Goal: Information Seeking & Learning: Check status

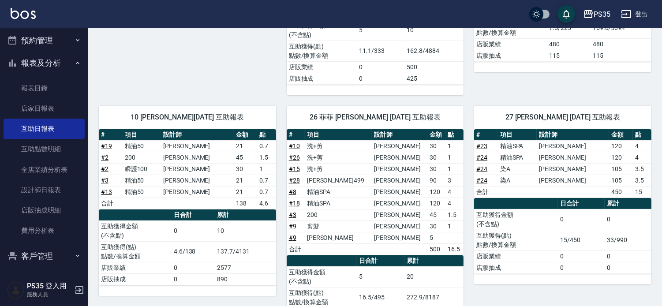
scroll to position [392, 0]
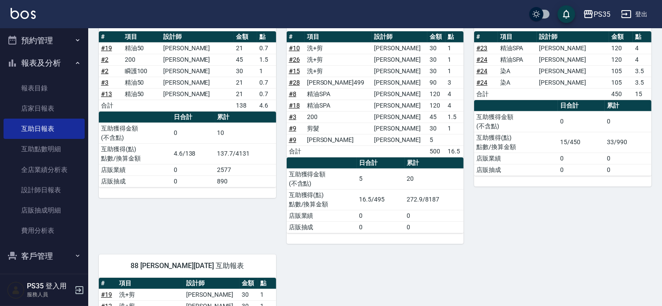
drag, startPoint x: 310, startPoint y: 265, endPoint x: 350, endPoint y: 278, distance: 42.7
click at [350, 278] on div "0 kiki [PERSON_NAME] [DATE] 互助報表 # 項目 設計師 金額 點 # 21 排毒SPA [PERSON_NAME] 135 4.5…" at bounding box center [370, 109] width 564 height 763
click at [16, 174] on link "全店業績分析表" at bounding box center [44, 170] width 81 height 20
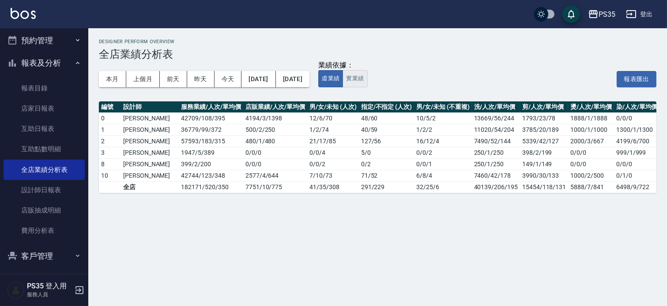
click at [367, 77] on button "實業績" at bounding box center [354, 78] width 25 height 17
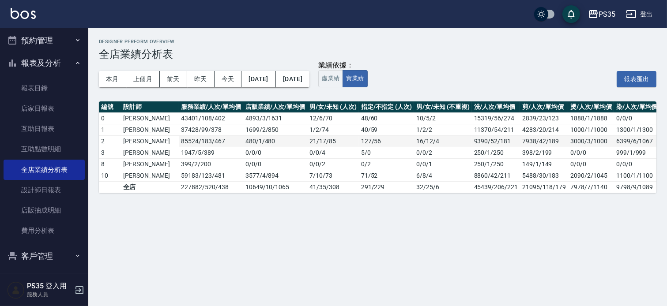
click at [213, 146] on td "85524 / 183 / 467" at bounding box center [211, 140] width 64 height 11
click at [117, 92] on div "本月 上個月 [DATE] [DATE] [DATE] [DATE] [DATE]" at bounding box center [204, 79] width 210 height 38
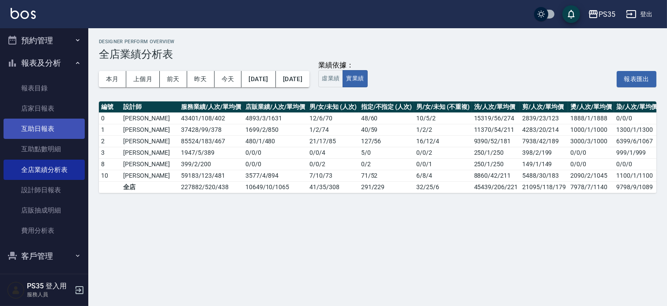
click at [48, 132] on link "互助日報表" at bounding box center [44, 129] width 81 height 20
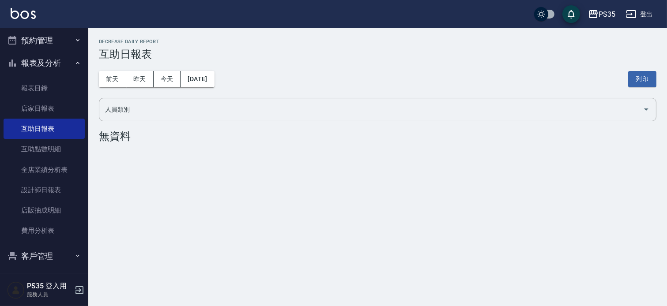
click at [359, 84] on div "[DATE] [DATE] [DATE] [DATE] 列印" at bounding box center [377, 79] width 557 height 38
click at [135, 76] on button "昨天" at bounding box center [139, 79] width 27 height 16
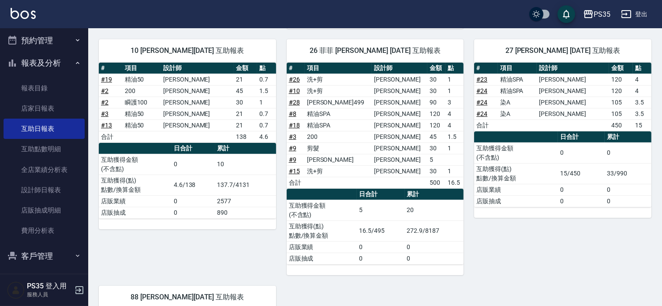
scroll to position [343, 0]
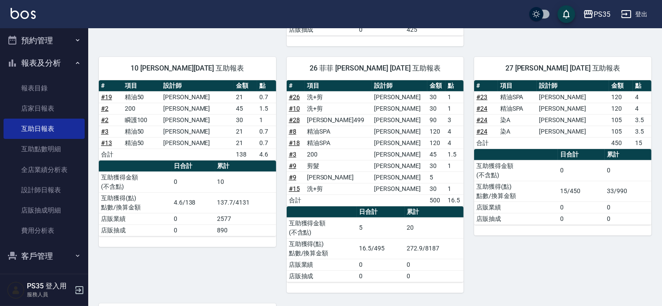
click at [280, 168] on div "26 [PERSON_NAME] [DATE] 互助報表 # 項目 設計師 金額 點 # 26 洗+剪 [PERSON_NAME] 30 1 # 10 洗+剪…" at bounding box center [370, 169] width 188 height 247
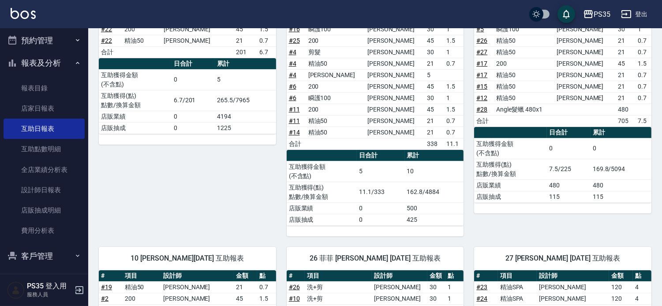
scroll to position [0, 0]
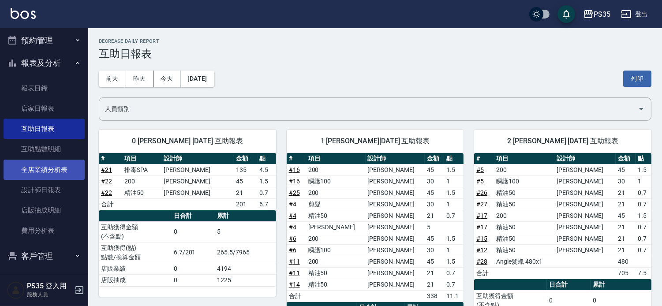
click at [43, 165] on link "全店業績分析表" at bounding box center [44, 170] width 81 height 20
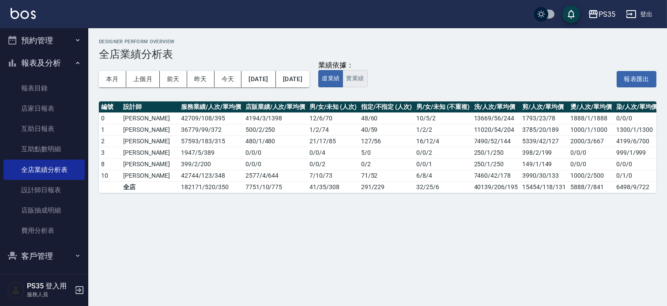
click at [367, 83] on button "實業績" at bounding box center [354, 78] width 25 height 17
click at [240, 96] on div "本月 上個月 [DATE] [DATE] [DATE] [DATE] [DATE]" at bounding box center [204, 79] width 210 height 38
click at [184, 87] on div "本月 上個月 [DATE] [DATE] [DATE] [DATE] [DATE]" at bounding box center [204, 79] width 210 height 38
click at [186, 91] on div "本月 上個月 [DATE] [DATE] [DATE] [DATE] [DATE]" at bounding box center [204, 79] width 210 height 38
drag, startPoint x: 163, startPoint y: 204, endPoint x: 184, endPoint y: 200, distance: 20.6
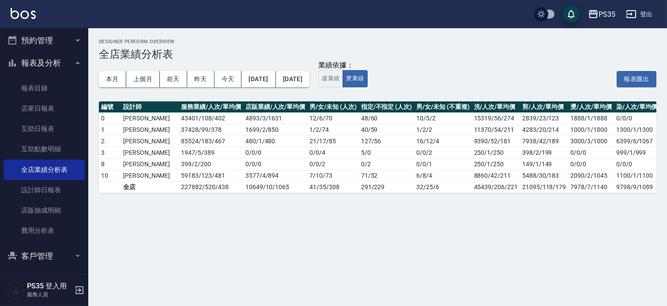
click at [182, 200] on div "Designer Perform Overview 全店業績分析表 本月 上個月 [DATE] [DATE] [DATE] [DATE] [DATE] 業績依…" at bounding box center [377, 116] width 579 height 176
click at [162, 91] on div "本月 上個月 [DATE] [DATE] [DATE] [DATE] [DATE]" at bounding box center [204, 79] width 210 height 38
click at [162, 90] on div "本月 上個月 [DATE] [DATE] [DATE] [DATE] [DATE]" at bounding box center [204, 79] width 210 height 38
click at [38, 136] on link "互助日報表" at bounding box center [44, 129] width 81 height 20
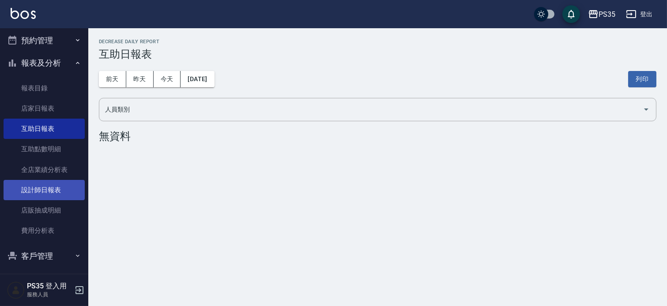
click at [49, 192] on link "設計師日報表" at bounding box center [44, 190] width 81 height 20
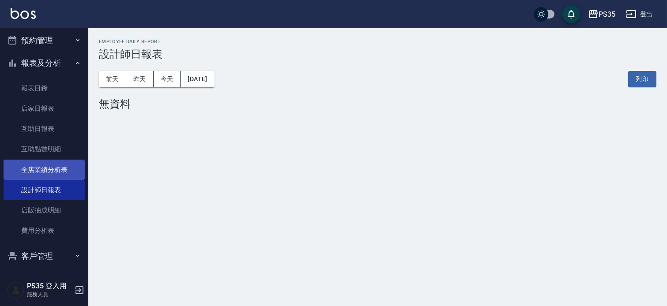
click at [51, 177] on link "全店業績分析表" at bounding box center [44, 170] width 81 height 20
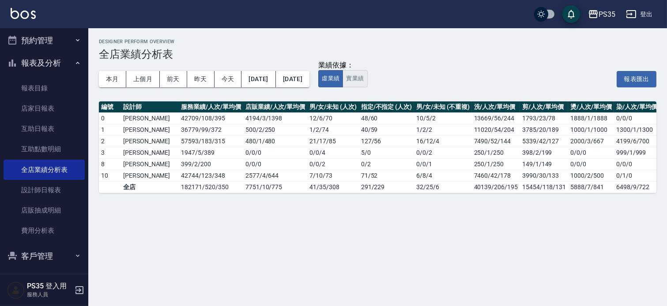
click at [367, 79] on button "實業績" at bounding box center [354, 78] width 25 height 17
click at [201, 94] on div "本月 上個月 [DATE] [DATE] [DATE] [DATE] [DATE]" at bounding box center [204, 79] width 210 height 38
click at [208, 94] on div "本月 上個月 [DATE] [DATE] [DATE] [DATE] [DATE]" at bounding box center [204, 79] width 210 height 38
click at [384, 93] on div "本月 上個月 [DATE] [DATE] [DATE] [DATE] [DATE] 業績依據： 虛業績 實業績 報表匯出" at bounding box center [377, 79] width 557 height 38
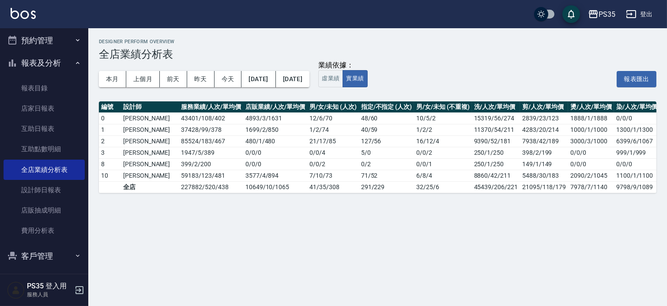
click at [384, 93] on div "本月 上個月 [DATE] [DATE] [DATE] [DATE] [DATE] 業績依據： 虛業績 實業績 報表匯出" at bounding box center [377, 79] width 557 height 38
click at [390, 123] on td "48 / 60" at bounding box center [386, 118] width 55 height 11
click at [367, 95] on div "本月 上個月 [DATE] [DATE] [DATE] [DATE] [DATE] 業績依據： 虛業績 實業績 報表匯出" at bounding box center [377, 79] width 557 height 38
click at [285, 95] on div "本月 上個月 [DATE] [DATE] [DATE] [DATE] [DATE]" at bounding box center [204, 79] width 210 height 38
click at [185, 93] on div "本月 上個月 [DATE] [DATE] [DATE] [DATE] [DATE]" at bounding box center [204, 79] width 210 height 38
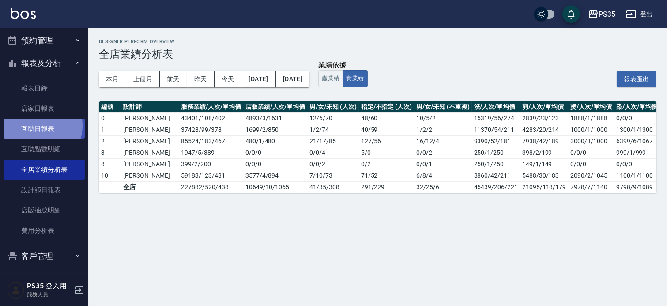
click at [34, 125] on link "互助日報表" at bounding box center [44, 129] width 81 height 20
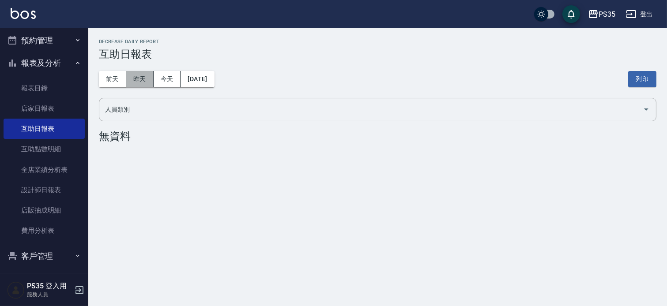
click at [149, 80] on button "昨天" at bounding box center [139, 79] width 27 height 16
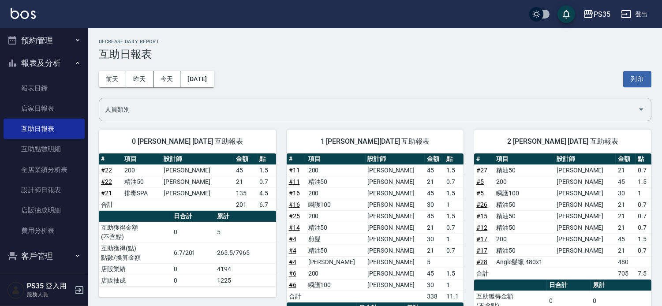
click at [327, 83] on div "[DATE] [DATE] [DATE] [DATE] 列印" at bounding box center [375, 79] width 553 height 38
click at [285, 161] on div "1 [PERSON_NAME][DATE] 互助報表 # 項目 設計師 金額 點 # 11 200 [PERSON_NAME]45 1.5 # 11 精油50…" at bounding box center [370, 255] width 188 height 270
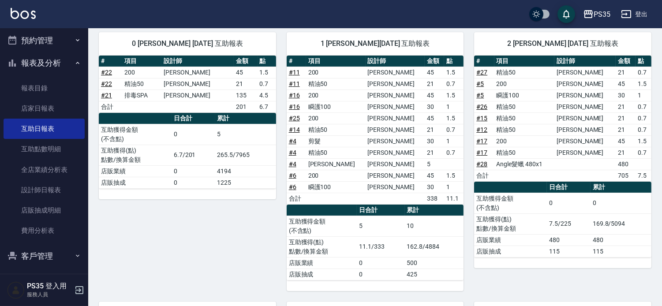
scroll to position [49, 0]
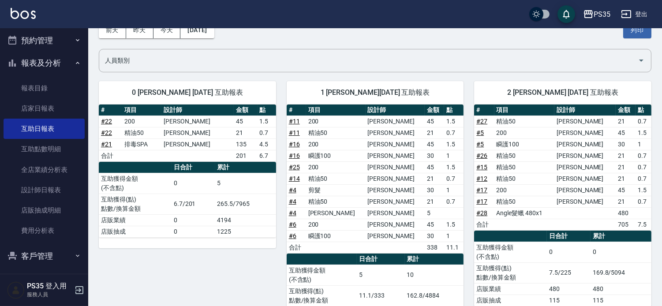
click at [278, 173] on div "1 [PERSON_NAME][DATE] 互助報表 # 項目 設計師 金額 點 # 11 200 [PERSON_NAME]45 1.5 # 11 精油50…" at bounding box center [370, 206] width 188 height 270
click at [280, 171] on div "1 [PERSON_NAME][DATE] 互助報表 # 項目 設計師 金額 點 # 11 200 [PERSON_NAME]45 1.5 # 11 精油50…" at bounding box center [370, 206] width 188 height 270
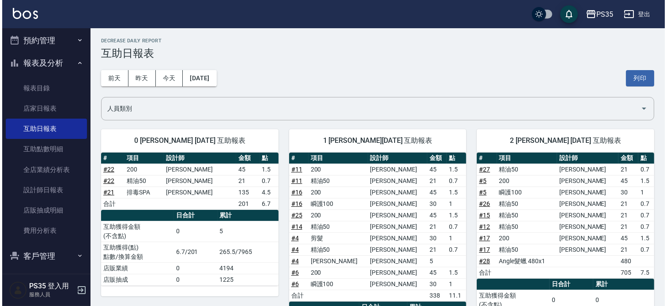
scroll to position [0, 0]
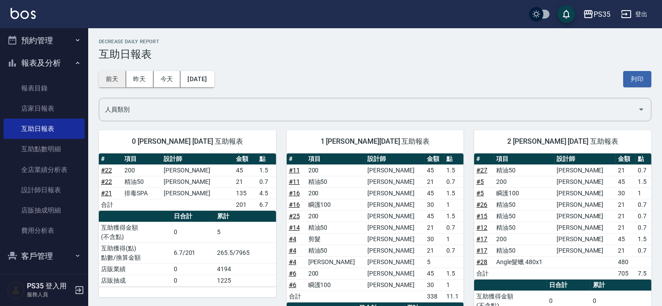
click at [120, 82] on button "前天" at bounding box center [112, 79] width 27 height 16
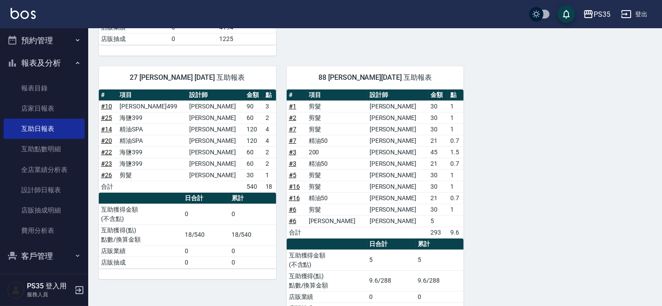
scroll to position [421, 0]
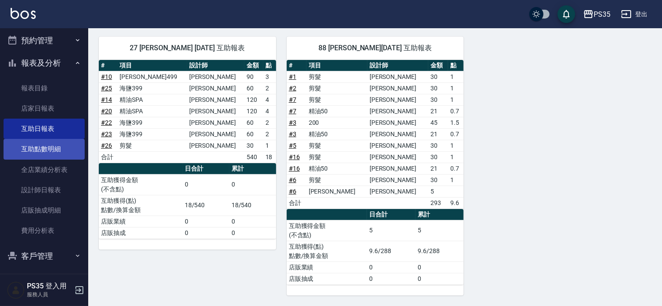
click at [43, 147] on link "互助點數明細" at bounding box center [44, 149] width 81 height 20
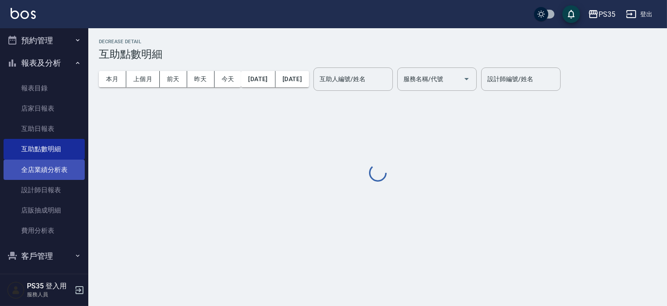
click at [44, 177] on link "全店業績分析表" at bounding box center [44, 170] width 81 height 20
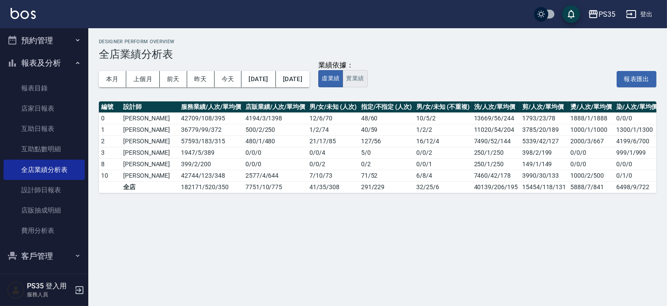
click at [367, 84] on button "實業績" at bounding box center [354, 78] width 25 height 17
click at [430, 52] on h3 "全店業績分析表" at bounding box center [377, 54] width 557 height 12
click at [309, 95] on div "本月 上個月 [DATE] [DATE] [DATE] [DATE] [DATE]" at bounding box center [204, 79] width 210 height 38
click at [169, 223] on div "Designer Perform Overview 全店業績分析表 本月 上個月 [DATE] [DATE] [DATE] [DATE] [DATE] 業績依…" at bounding box center [333, 153] width 667 height 306
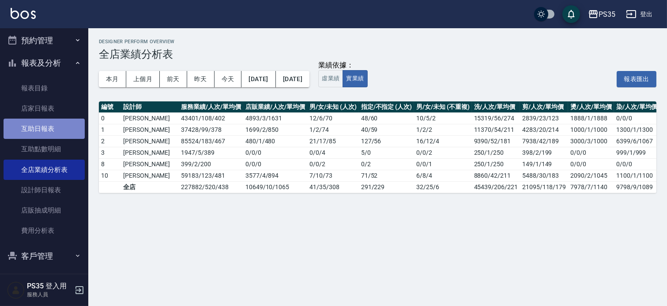
click at [52, 132] on link "互助日報表" at bounding box center [44, 129] width 81 height 20
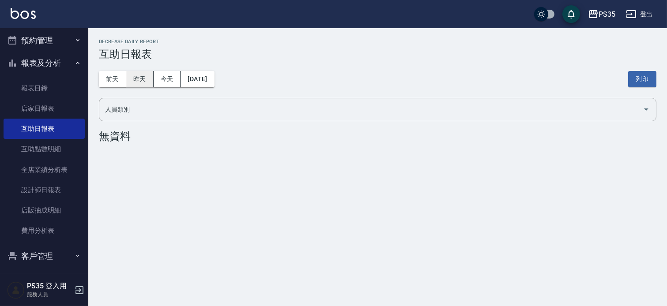
click at [143, 76] on button "昨天" at bounding box center [139, 79] width 27 height 16
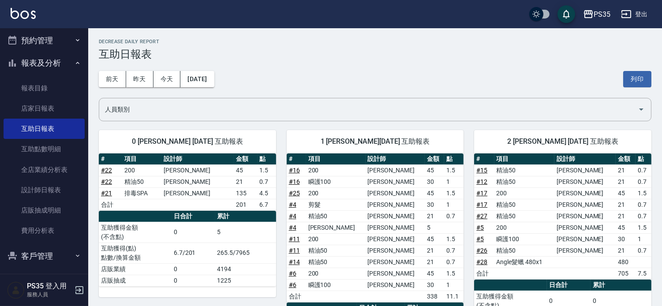
click at [308, 68] on div "[DATE] [DATE] [DATE] [DATE] 列印" at bounding box center [375, 79] width 553 height 38
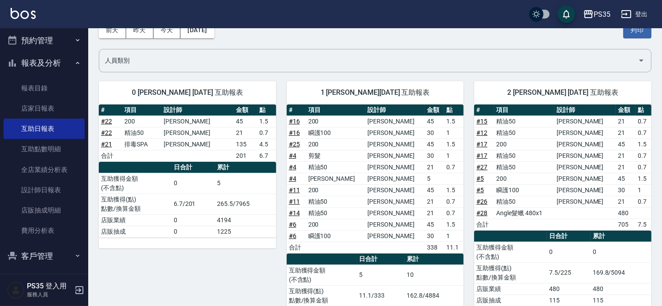
scroll to position [98, 0]
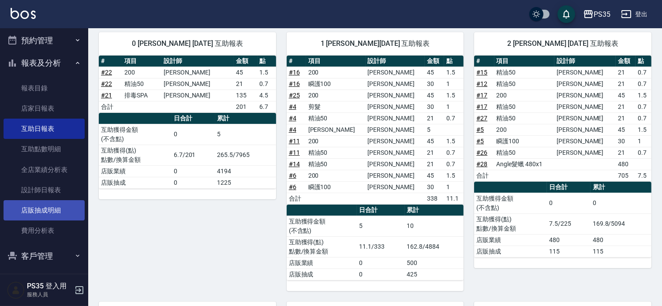
click at [42, 201] on link "店販抽成明細" at bounding box center [44, 210] width 81 height 20
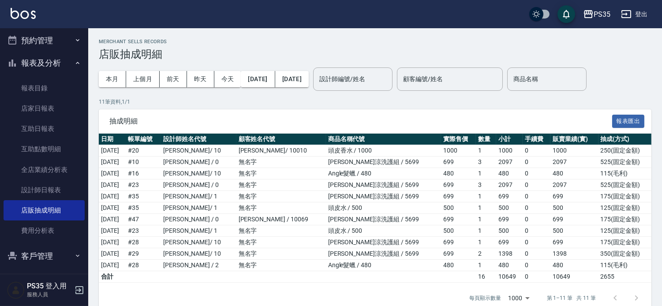
scroll to position [23, 0]
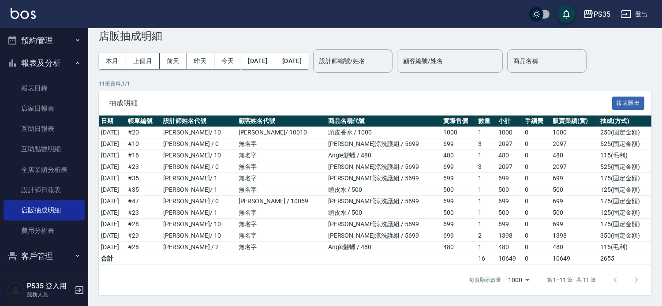
click at [315, 80] on p "11 筆資料, 1 / 1" at bounding box center [375, 84] width 553 height 8
click at [217, 91] on div "抽成明細 報表匯出" at bounding box center [375, 103] width 553 height 24
click at [41, 173] on link "全店業績分析表" at bounding box center [44, 170] width 81 height 20
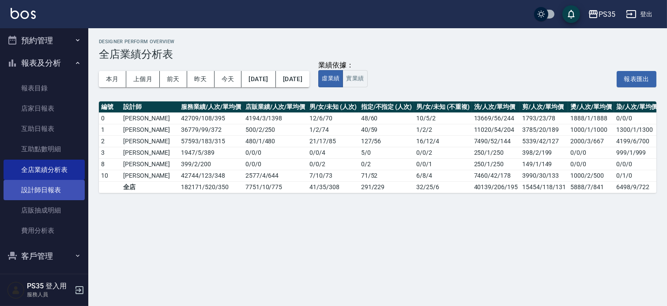
click at [32, 191] on link "設計師日報表" at bounding box center [44, 190] width 81 height 20
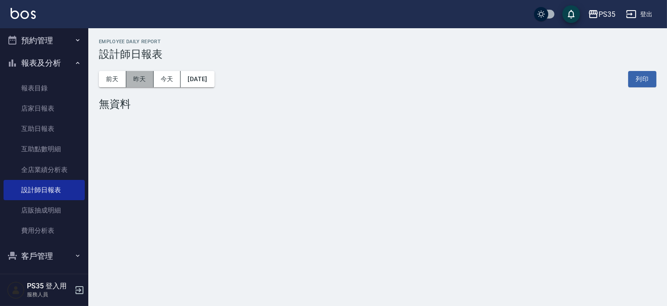
click at [147, 84] on button "昨天" at bounding box center [139, 79] width 27 height 16
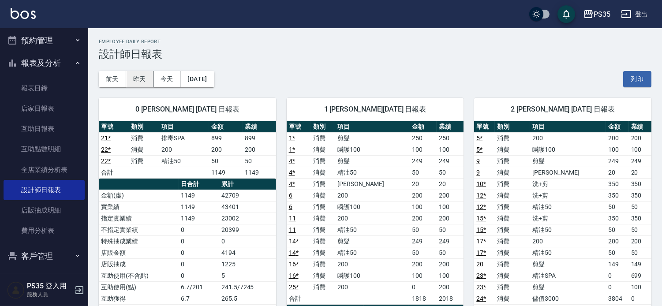
scroll to position [49, 0]
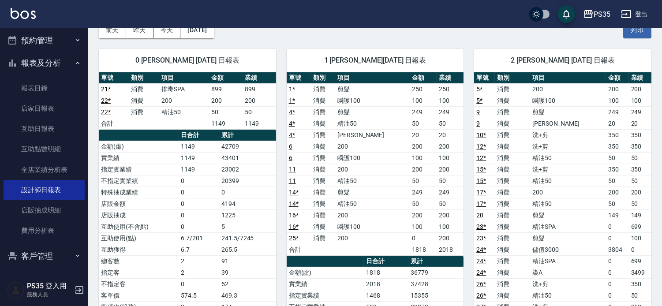
click at [282, 118] on div "1 [PERSON_NAME][DATE] 日報表 單號 類別 項目 金額 業績 1 * 消費 剪髮 250 250 1 * 消費 瞬護100 100 100…" at bounding box center [370, 307] width 188 height 538
click at [277, 89] on div "1 [PERSON_NAME][DATE] 日報表 單號 類別 項目 金額 業績 1 * 消費 剪髮 250 250 1 * 消費 瞬護100 100 100…" at bounding box center [370, 307] width 188 height 538
click at [276, 57] on div "1 [PERSON_NAME][DATE] 日報表 單號 類別 項目 金額 業績 1 * 消費 剪髮 250 250 1 * 消費 瞬護100 100 100…" at bounding box center [370, 307] width 188 height 538
click at [284, 58] on div "1 [PERSON_NAME][DATE] 日報表 單號 類別 項目 金額 業績 1 * 消費 剪髮 250 250 1 * 消費 瞬護100 100 100…" at bounding box center [370, 307] width 188 height 538
click at [276, 43] on div "1 [PERSON_NAME][DATE] 日報表 單號 類別 項目 金額 業績 1 * 消費 剪髮 250 250 1 * 消費 瞬護100 100 100…" at bounding box center [370, 307] width 188 height 538
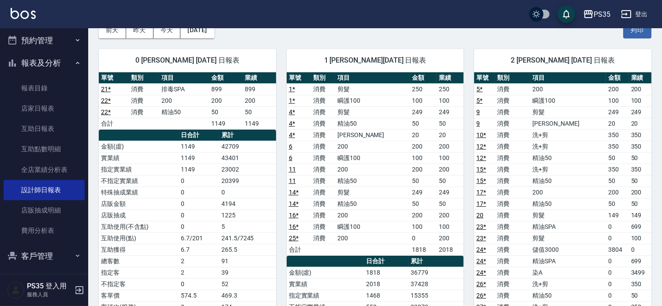
click at [276, 42] on div "1 [PERSON_NAME][DATE] 日報表 單號 類別 項目 金額 業績 1 * 消費 剪髮 250 250 1 * 消費 瞬護100 100 100…" at bounding box center [370, 307] width 188 height 538
click at [297, 45] on div "1 [PERSON_NAME][DATE] 日報表 單號 類別 項目 金額 業績 1 * 消費 剪髮 250 250 1 * 消費 瞬護100 100 100…" at bounding box center [370, 307] width 188 height 538
click at [294, 41] on div "1 [PERSON_NAME][DATE] 日報表 單號 類別 項目 金額 業績 1 * 消費 剪髮 250 250 1 * 消費 瞬護100 100 100…" at bounding box center [370, 307] width 188 height 538
click at [279, 60] on div "1 [PERSON_NAME][DATE] 日報表 單號 類別 項目 金額 業績 1 * 消費 剪髮 250 250 1 * 消費 瞬護100 100 100…" at bounding box center [370, 307] width 188 height 538
click at [279, 65] on div "1 [PERSON_NAME][DATE] 日報表 單號 類別 項目 金額 業績 1 * 消費 剪髮 250 250 1 * 消費 瞬護100 100 100…" at bounding box center [370, 307] width 188 height 538
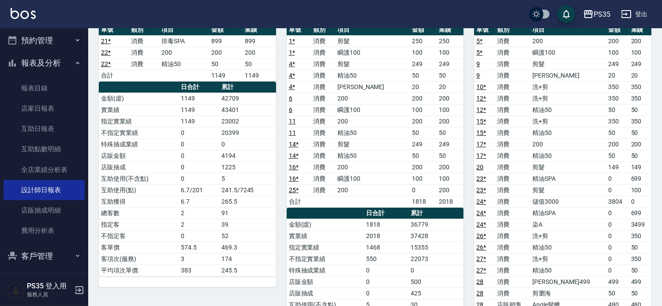
scroll to position [98, 0]
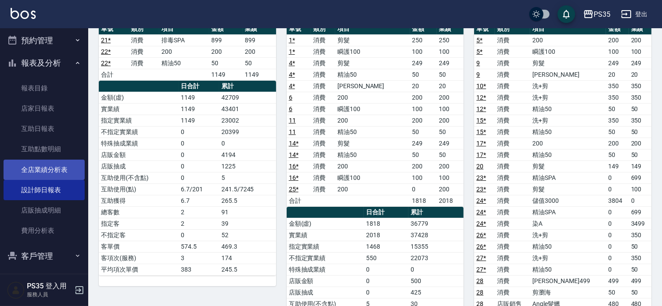
click at [31, 166] on link "全店業績分析表" at bounding box center [44, 170] width 81 height 20
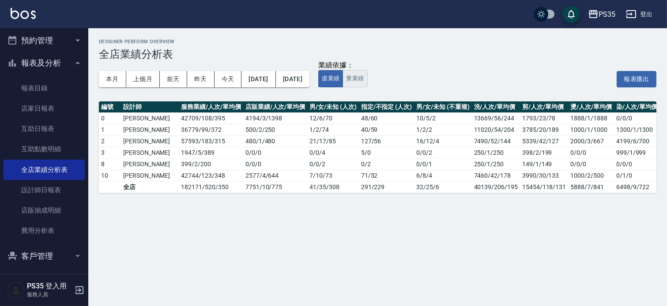
click at [367, 79] on button "實業績" at bounding box center [354, 78] width 25 height 17
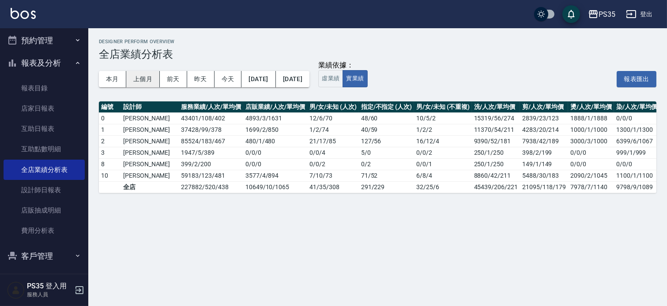
click at [148, 79] on button "上個月" at bounding box center [143, 79] width 34 height 16
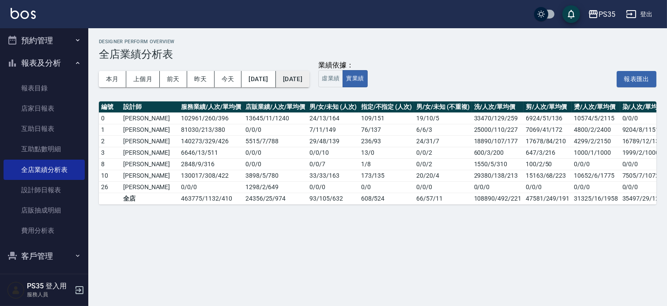
click at [309, 85] on button "[DATE]" at bounding box center [293, 79] width 34 height 16
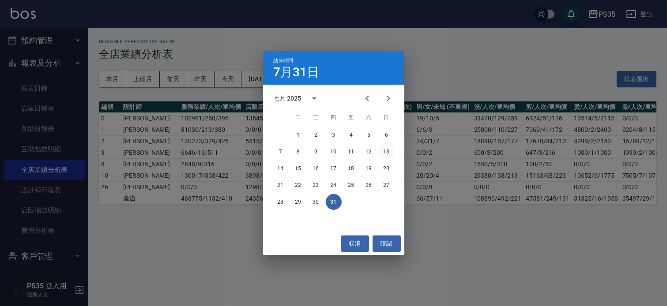
click at [394, 152] on button "13" at bounding box center [387, 152] width 16 height 16
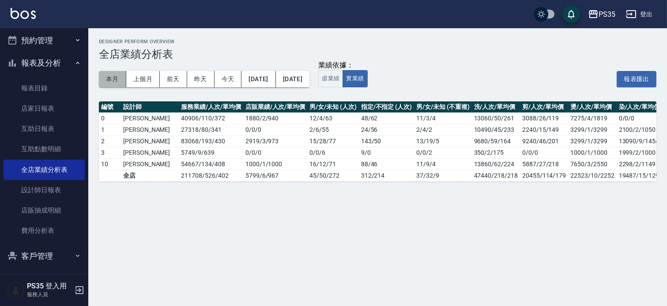
click at [113, 83] on button "本月" at bounding box center [112, 79] width 27 height 16
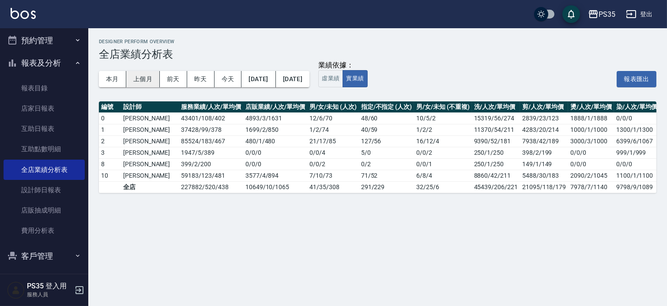
click at [143, 79] on button "上個月" at bounding box center [143, 79] width 34 height 16
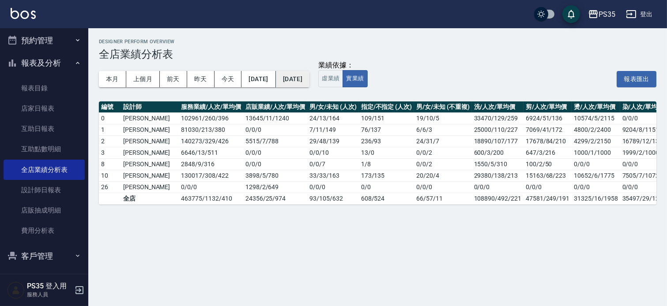
click at [309, 85] on button "[DATE]" at bounding box center [293, 79] width 34 height 16
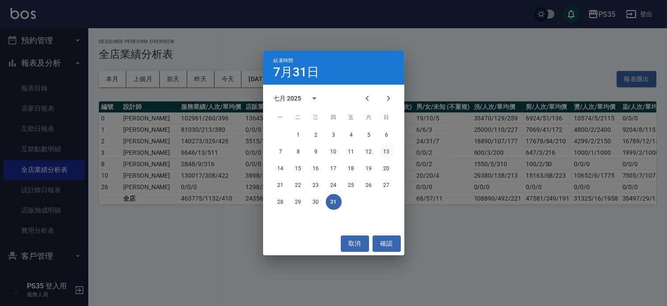
click at [386, 155] on button "13" at bounding box center [387, 152] width 16 height 16
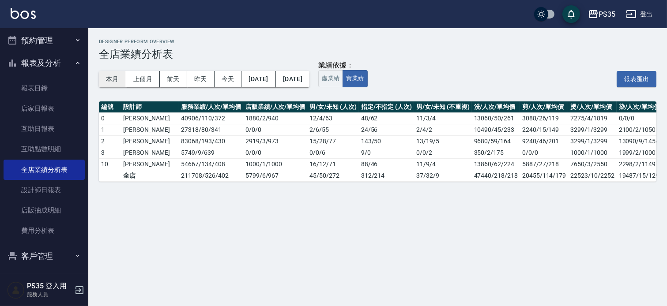
click at [116, 86] on button "本月" at bounding box center [112, 79] width 27 height 16
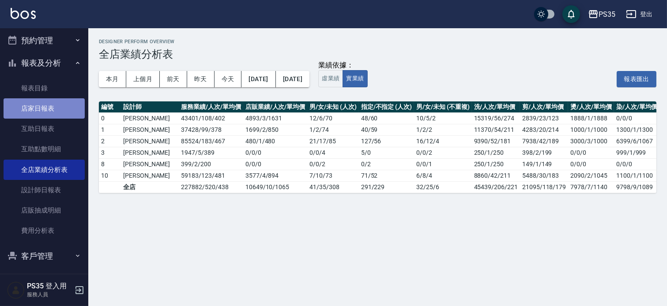
click at [51, 105] on link "店家日報表" at bounding box center [44, 108] width 81 height 20
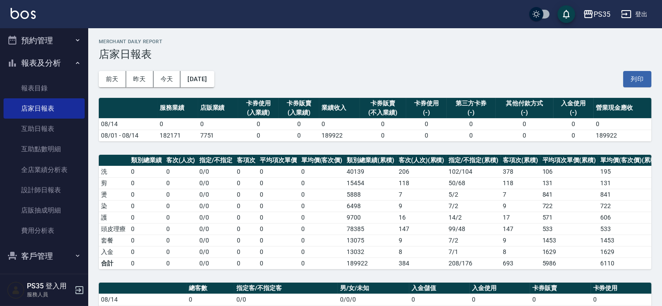
click at [47, 65] on button "報表及分析" at bounding box center [44, 63] width 81 height 23
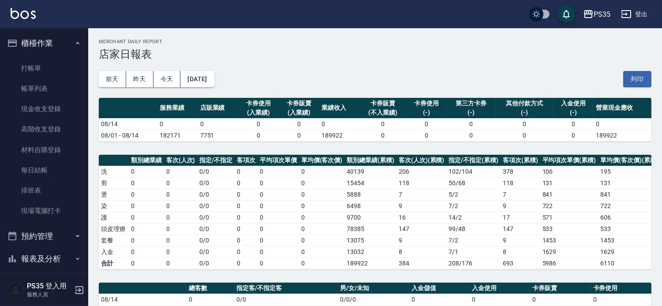
click at [361, 64] on div "[DATE] [DATE] [DATE] [DATE] 列印" at bounding box center [375, 79] width 553 height 38
click at [255, 42] on h2 "Merchant Daily Report" at bounding box center [375, 42] width 553 height 6
click at [257, 53] on h3 "店家日報表" at bounding box center [375, 54] width 553 height 12
click at [301, 41] on h2 "Merchant Daily Report" at bounding box center [375, 42] width 553 height 6
